Goal: Information Seeking & Learning: Understand process/instructions

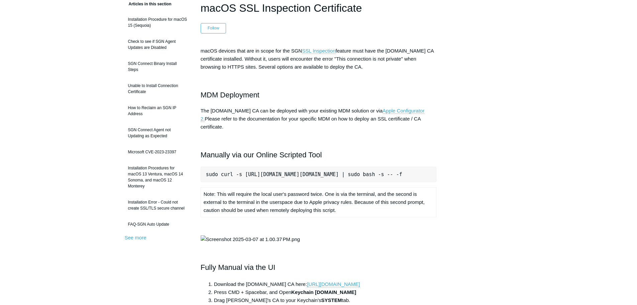
scroll to position [67, 0]
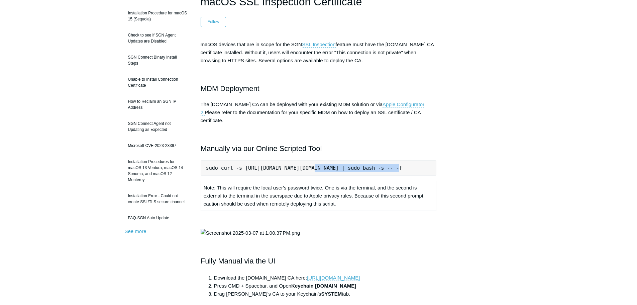
drag, startPoint x: 304, startPoint y: 167, endPoint x: 383, endPoint y: 166, distance: 78.6
click at [383, 166] on pre "sudo curl -s [URL][DOMAIN_NAME][DOMAIN_NAME] | sudo bash -s -- -f" at bounding box center [319, 167] width 236 height 15
drag, startPoint x: 207, startPoint y: 160, endPoint x: 445, endPoint y: 158, distance: 237.6
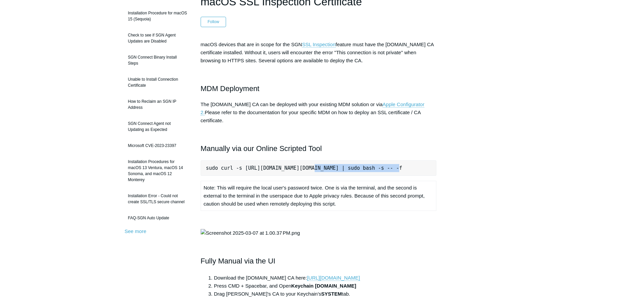
copy pre "sudo curl -s [URL][DOMAIN_NAME][DOMAIN_NAME] | sudo bash -s -- -f"
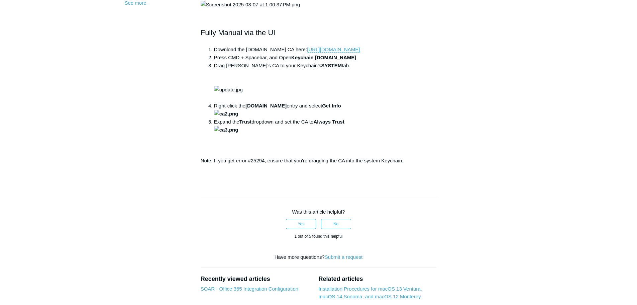
scroll to position [335, 0]
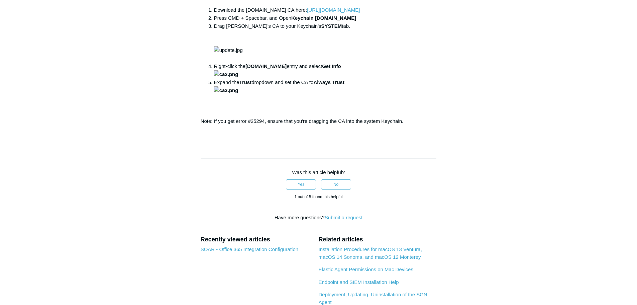
click at [323, 62] on li "Drag [PERSON_NAME]'s CA to your Keychain's SYSTEM tab." at bounding box center [325, 42] width 223 height 40
drag, startPoint x: 325, startPoint y: 158, endPoint x: 211, endPoint y: 143, distance: 114.4
click at [211, 110] on ol "Download the [DOMAIN_NAME] CA here: [URL][DOMAIN_NAME] Press CMD + Spacebar, an…" at bounding box center [322, 58] width 230 height 104
copy ol "Download the [DOMAIN_NAME] CA here: [URL][DOMAIN_NAME] Press CMD + Spacebar, an…"
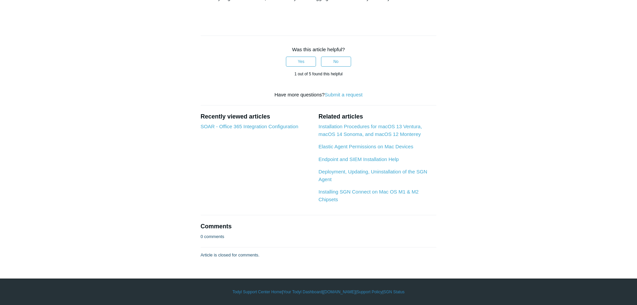
scroll to position [808, 0]
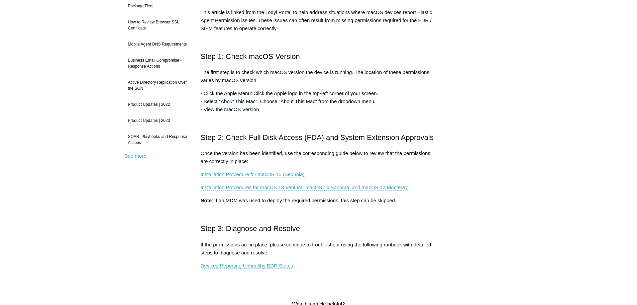
scroll to position [100, 0]
